Goal: Understand process/instructions: Learn how to perform a task or action

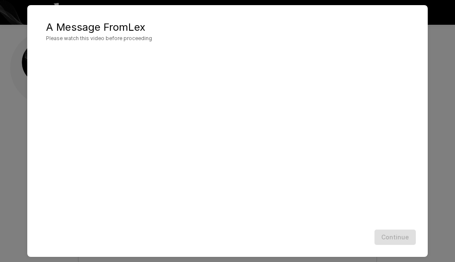
scroll to position [36, 0]
click at [399, 238] on div "Continue" at bounding box center [227, 237] width 383 height 23
click at [402, 236] on div "Continue" at bounding box center [227, 237] width 383 height 23
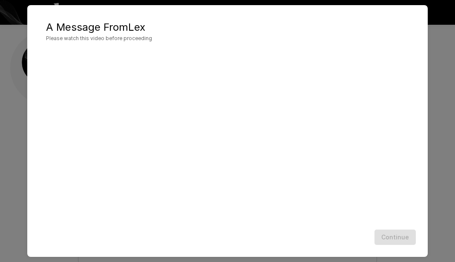
click at [349, 235] on div "Continue" at bounding box center [227, 237] width 383 height 23
click at [436, 122] on div "A Message From [PERSON_NAME] Please watch this video before proceeding Continue" at bounding box center [227, 131] width 455 height 262
click at [404, 235] on button "Continue" at bounding box center [395, 237] width 41 height 16
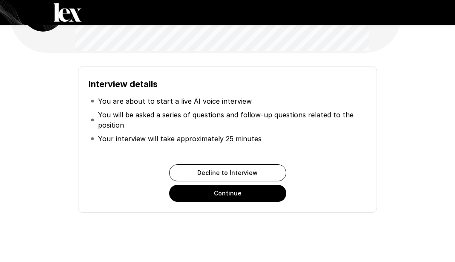
scroll to position [60, 0]
